Goal: Transaction & Acquisition: Subscribe to service/newsletter

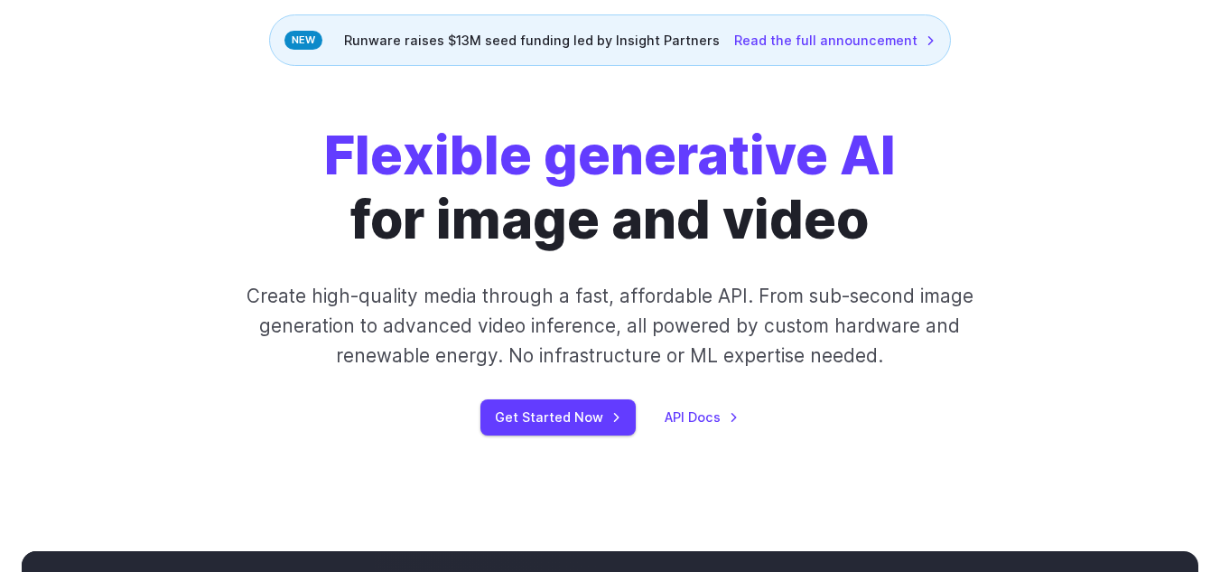
click at [841, 396] on div "Flexible generative AI for image and video Create high-quality media through a …" at bounding box center [609, 279] width 941 height 311
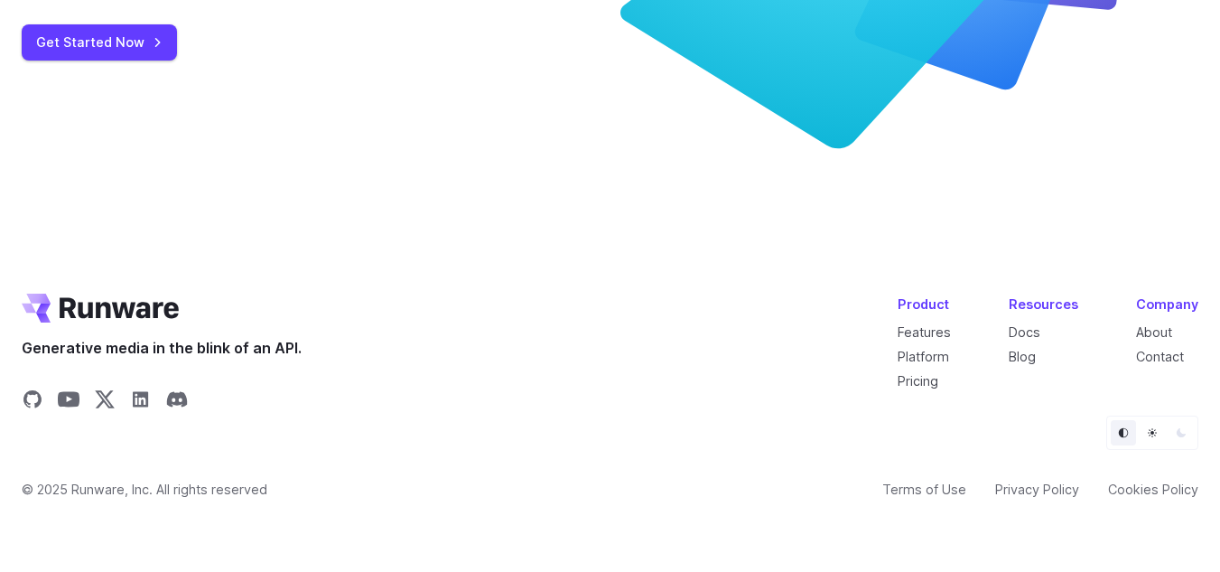
scroll to position [7009, 0]
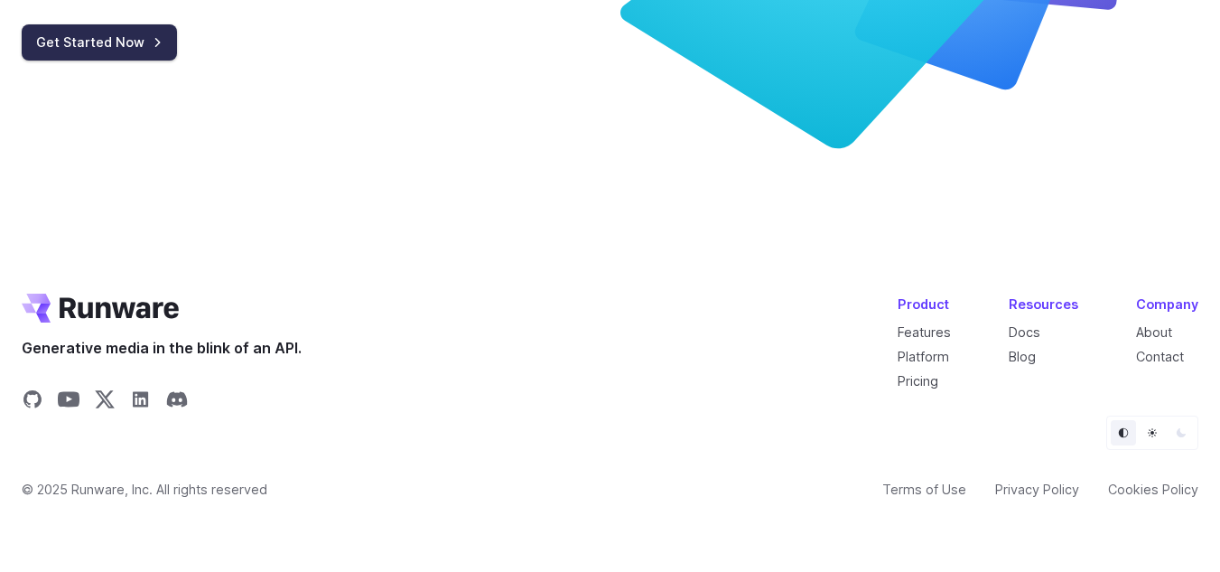
click at [136, 60] on link "Get Started Now" at bounding box center [99, 41] width 155 height 35
